Goal: Use online tool/utility: Utilize a website feature to perform a specific function

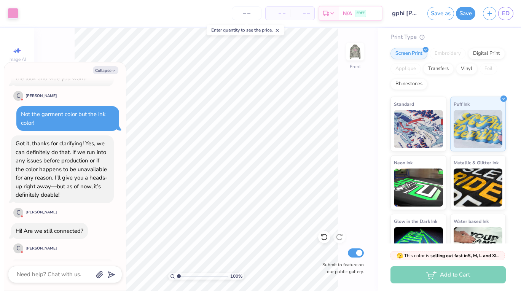
scroll to position [391, 0]
click at [105, 70] on button "Collapse" at bounding box center [105, 70] width 25 height 8
type textarea "x"
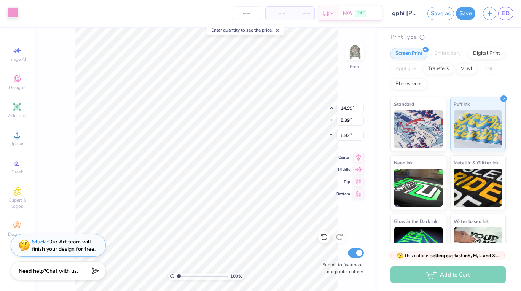
click at [12, 11] on div at bounding box center [13, 12] width 11 height 11
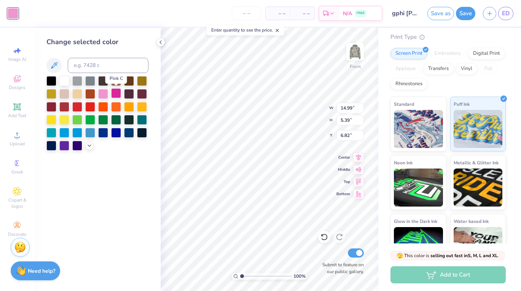
click at [115, 95] on div at bounding box center [116, 93] width 10 height 10
click at [90, 145] on icon at bounding box center [89, 145] width 6 height 6
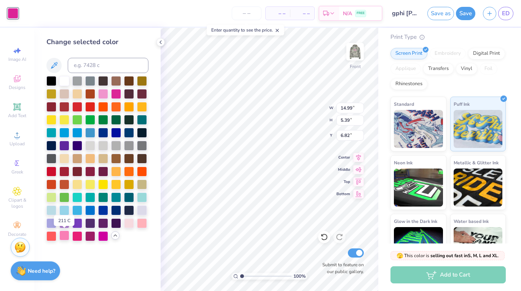
click at [67, 237] on div at bounding box center [64, 236] width 10 height 10
click at [82, 234] on div at bounding box center [77, 236] width 10 height 10
click at [100, 235] on div at bounding box center [103, 236] width 10 height 10
click at [88, 235] on div at bounding box center [90, 236] width 10 height 10
click at [75, 235] on div at bounding box center [77, 236] width 10 height 10
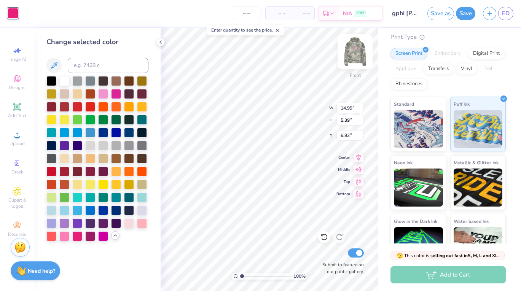
click at [358, 56] on img at bounding box center [355, 52] width 30 height 30
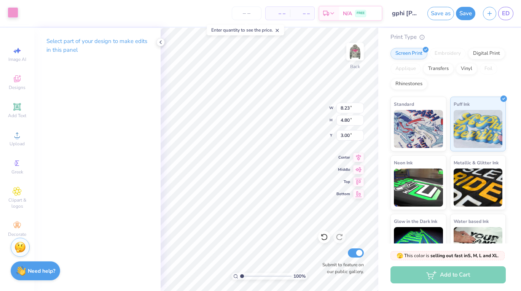
click at [8, 14] on div at bounding box center [13, 12] width 11 height 11
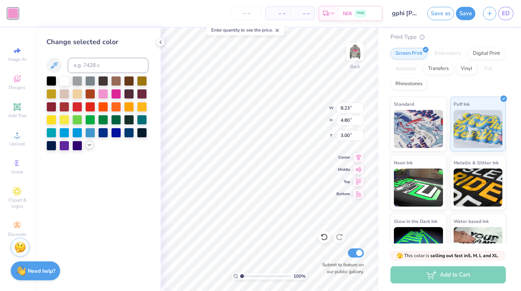
click at [88, 143] on icon at bounding box center [89, 145] width 6 height 6
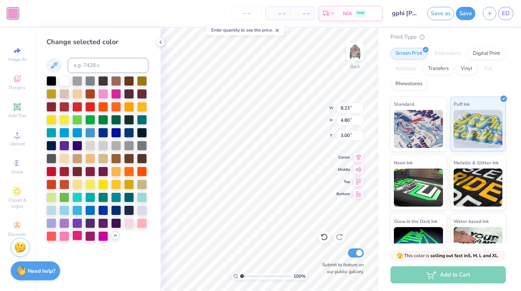
click at [76, 237] on div at bounding box center [77, 236] width 10 height 10
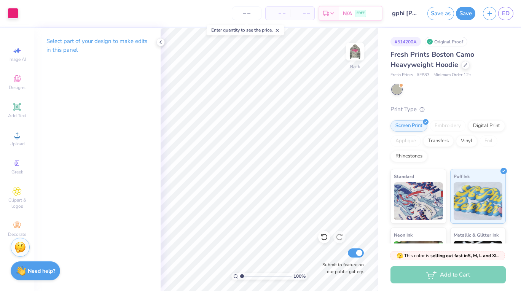
scroll to position [72, 0]
